Goal: Information Seeking & Learning: Find specific fact

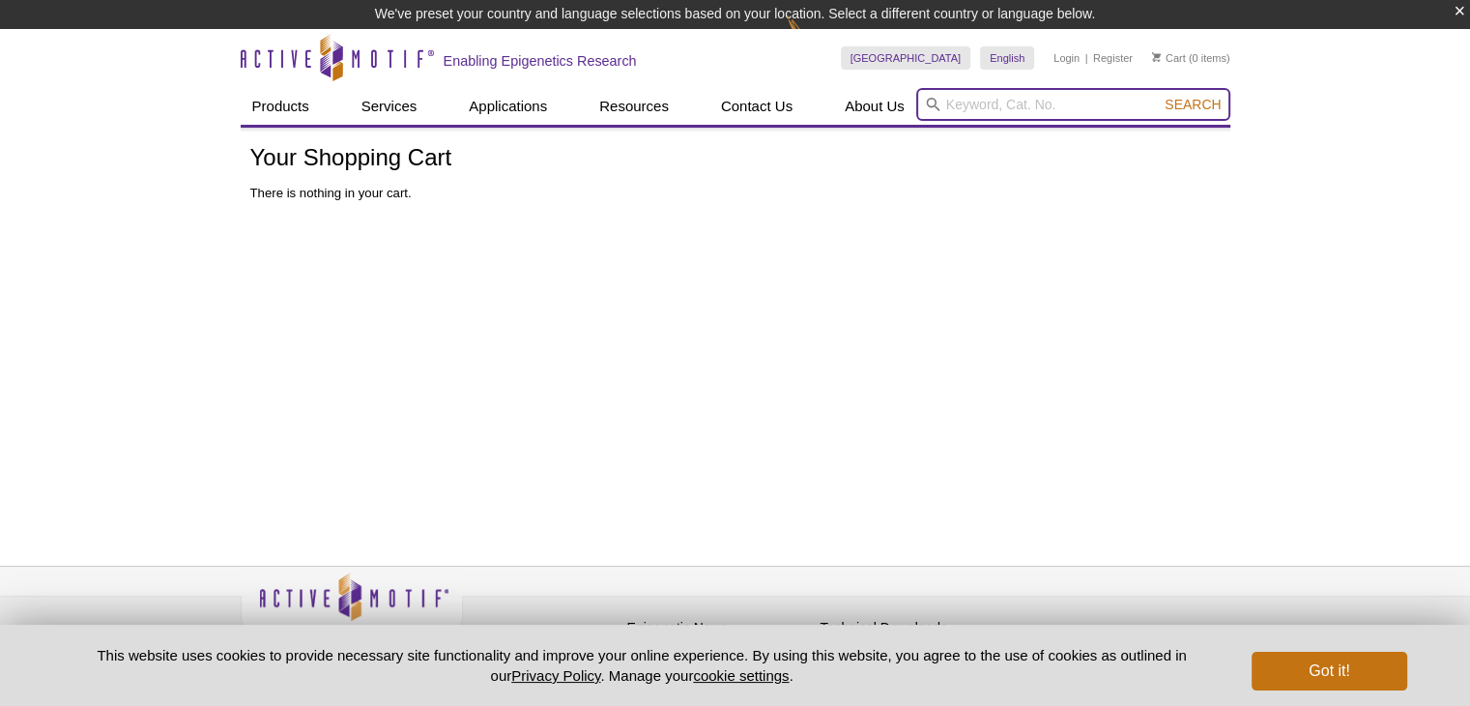
click at [943, 114] on input "search" at bounding box center [1073, 104] width 314 height 33
paste input "Histone H3K27me3 Peptide - biotinylated"
click at [1025, 104] on input "Histone H3K27me3 Peptide - biotinylated" at bounding box center [1073, 104] width 314 height 33
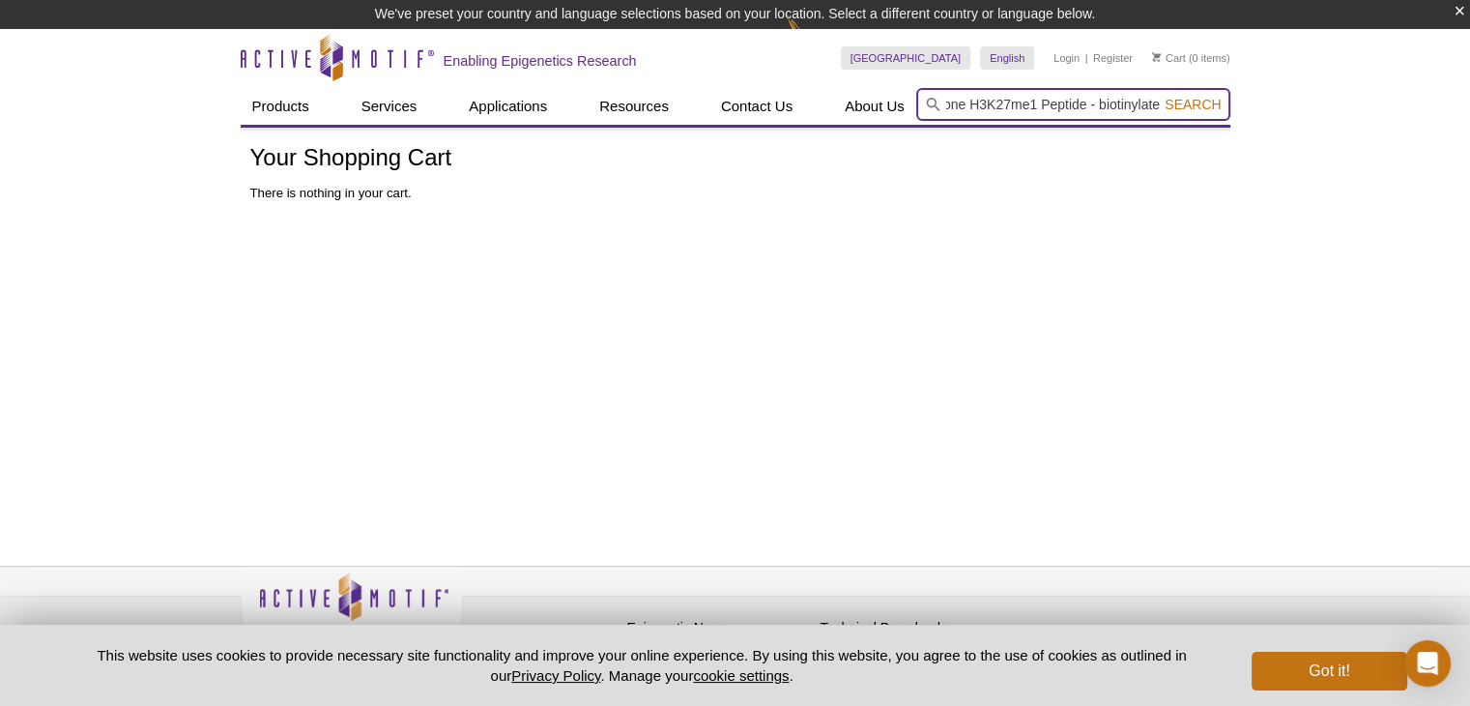
type input "Histone H3K27me1 Peptide - biotinylated"
click at [1159, 96] on button "Search" at bounding box center [1193, 104] width 68 height 17
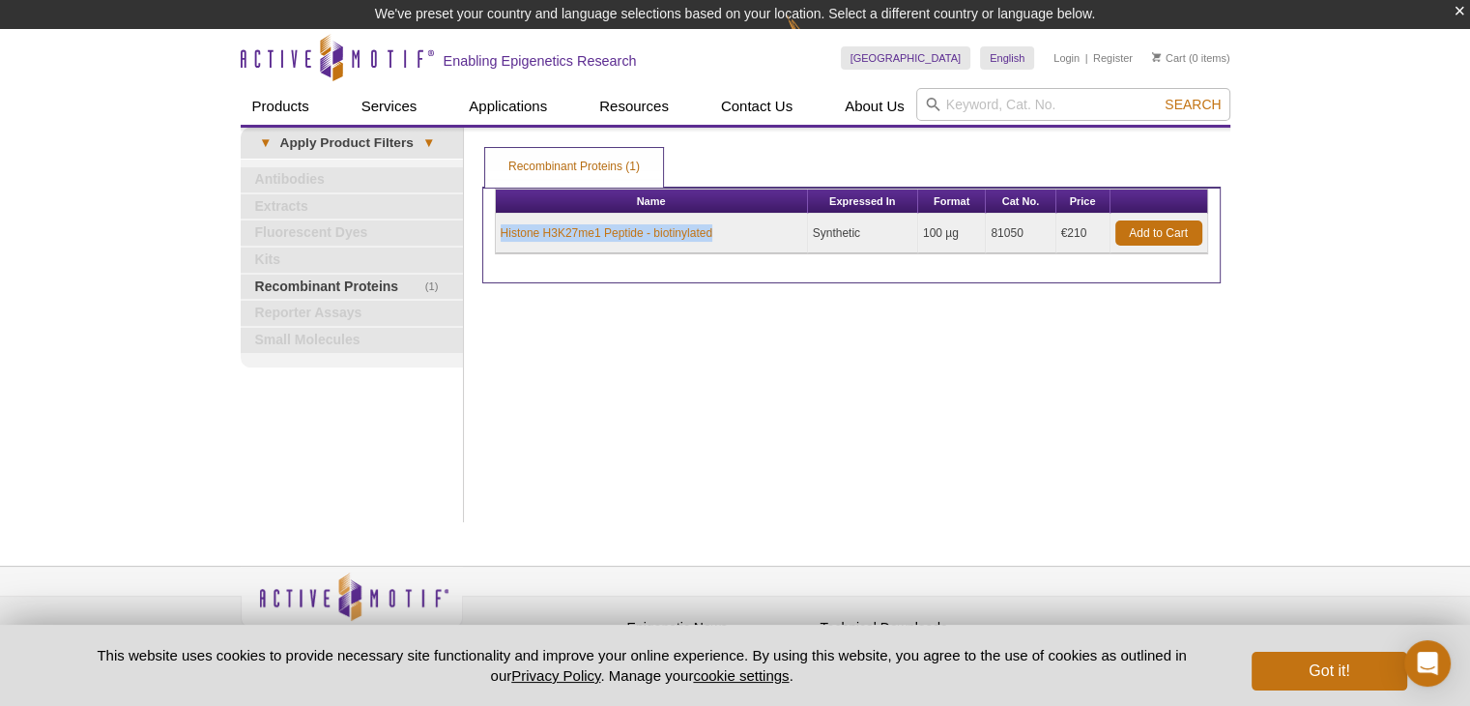
drag, startPoint x: 737, startPoint y: 223, endPoint x: 495, endPoint y: 232, distance: 241.8
click at [496, 232] on td "Histone H3K27me1 Peptide - biotinylated" at bounding box center [652, 234] width 312 height 40
copy link "Histone H3K27me1 Peptide - biotinylated"
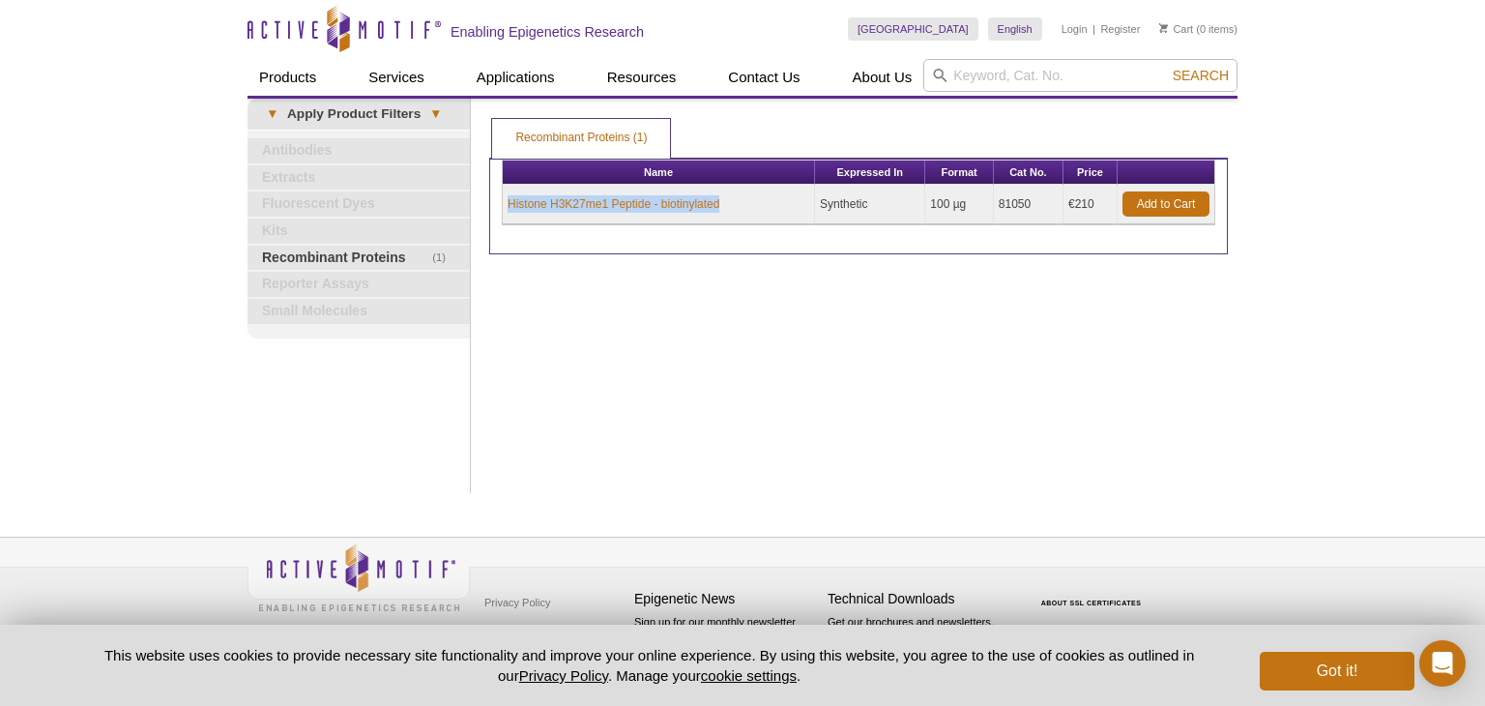
drag, startPoint x: 1012, startPoint y: 202, endPoint x: 1034, endPoint y: 202, distance: 22.2
click at [1034, 202] on td "81050" at bounding box center [1029, 205] width 70 height 40
copy td "81050"
